Goal: Check status: Check status

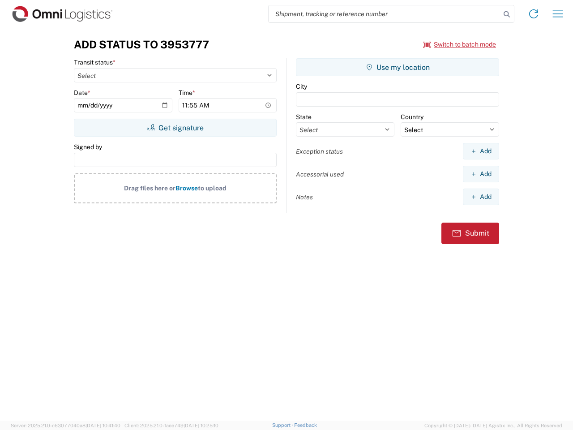
click at [385, 14] on input "search" at bounding box center [385, 13] width 232 height 17
click at [507, 14] on icon at bounding box center [507, 14] width 13 height 13
click at [534, 14] on icon at bounding box center [534, 14] width 14 height 14
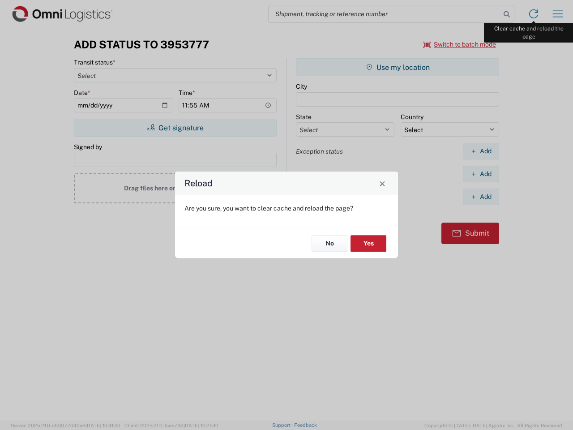
click at [558, 14] on div "Reload Are you sure, you want to clear cache and reload the page? No Yes" at bounding box center [286, 215] width 573 height 430
click at [460, 44] on div "Reload Are you sure, you want to clear cache and reload the page? No Yes" at bounding box center [286, 215] width 573 height 430
click at [175, 128] on div "Reload Are you sure, you want to clear cache and reload the page? No Yes" at bounding box center [286, 215] width 573 height 430
click at [398, 67] on div "Reload Are you sure, you want to clear cache and reload the page? No Yes" at bounding box center [286, 215] width 573 height 430
click at [481, 151] on div "Reload Are you sure, you want to clear cache and reload the page? No Yes" at bounding box center [286, 215] width 573 height 430
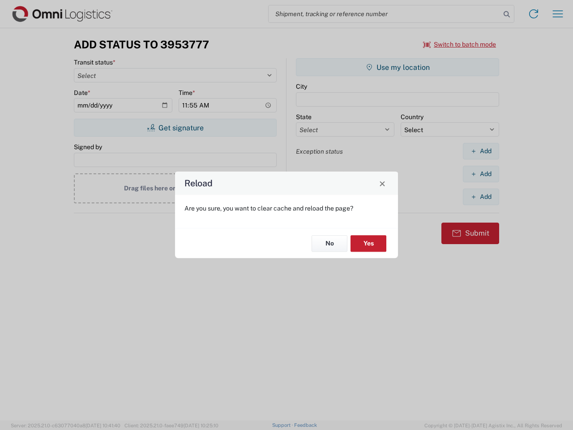
click at [481, 174] on div "Reload Are you sure, you want to clear cache and reload the page? No Yes" at bounding box center [286, 215] width 573 height 430
click at [481, 197] on div "Reload Are you sure, you want to clear cache and reload the page? No Yes" at bounding box center [286, 215] width 573 height 430
